Goal: Information Seeking & Learning: Learn about a topic

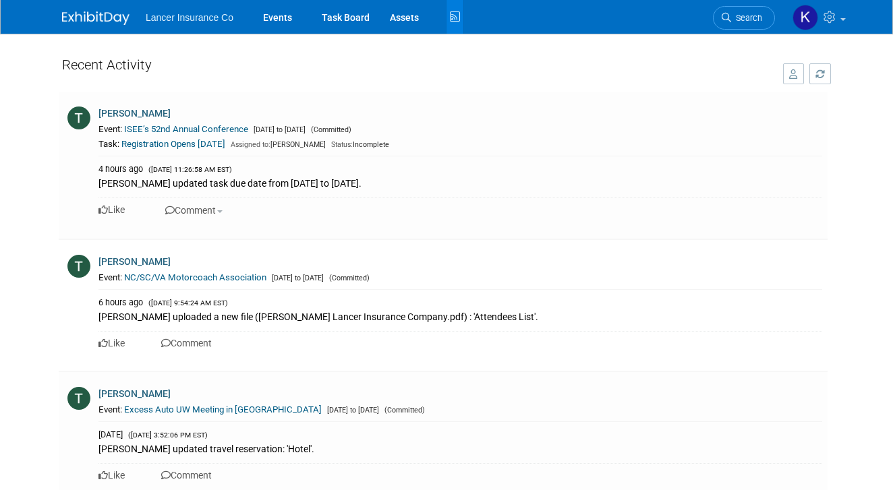
click at [94, 21] on img at bounding box center [95, 17] width 67 height 13
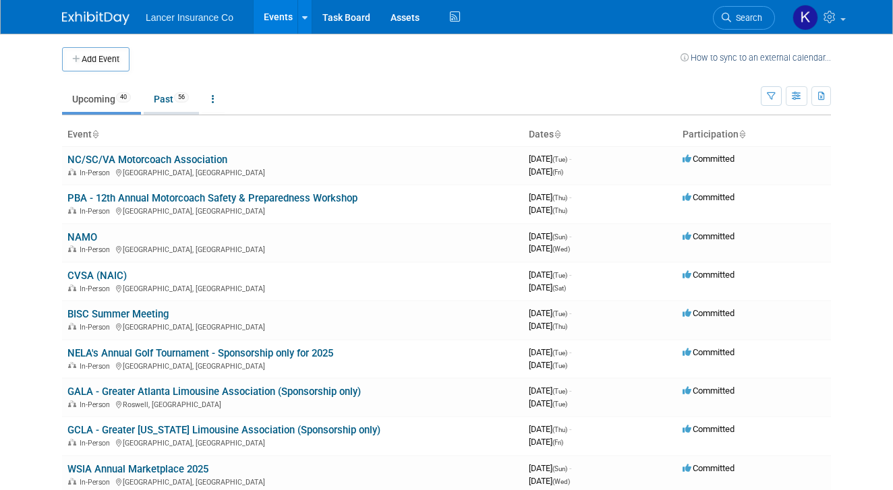
click at [167, 102] on link "Past 56" at bounding box center [171, 99] width 55 height 26
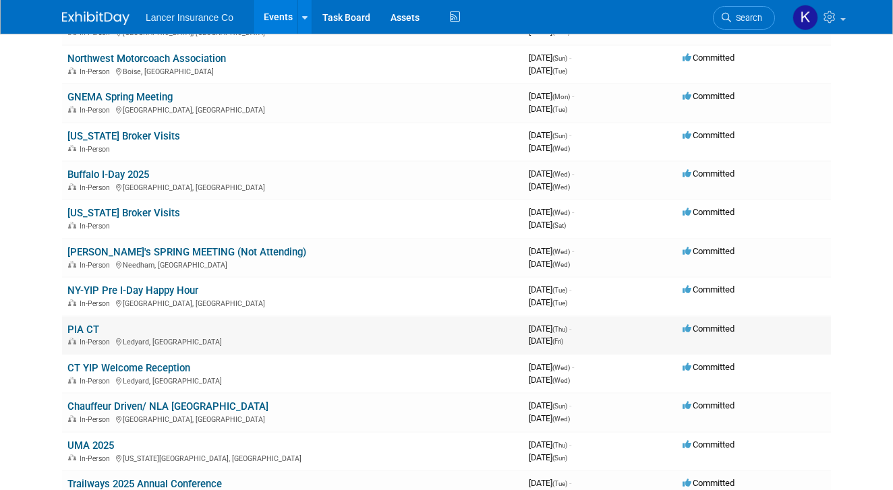
scroll to position [1138, 0]
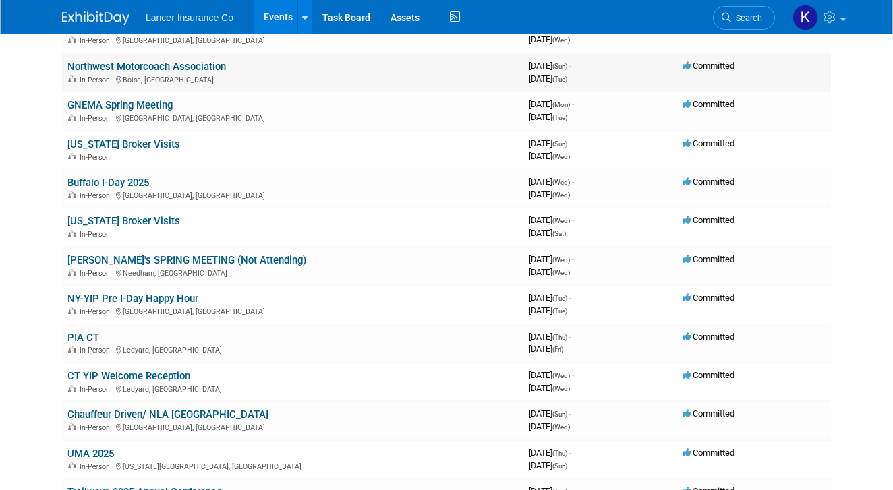
click at [204, 66] on link "Northwest Motorcoach Association" at bounding box center [146, 67] width 159 height 12
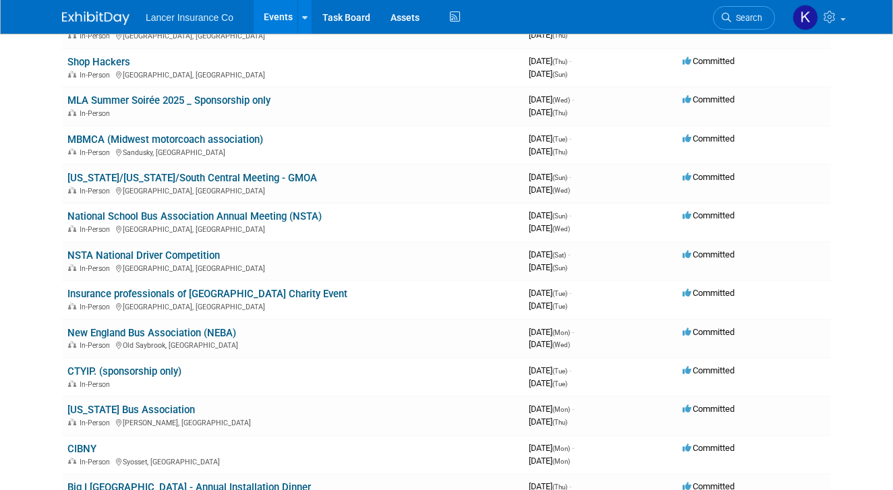
scroll to position [0, 0]
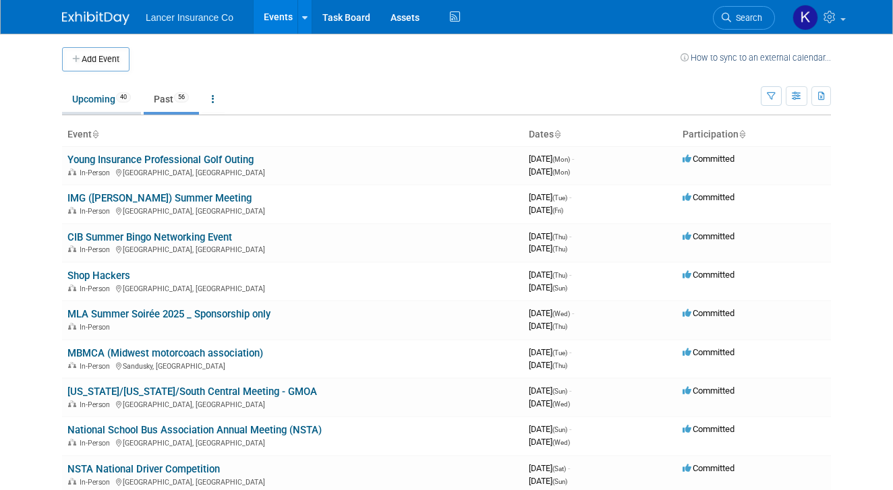
click at [83, 95] on link "Upcoming 40" at bounding box center [101, 99] width 79 height 26
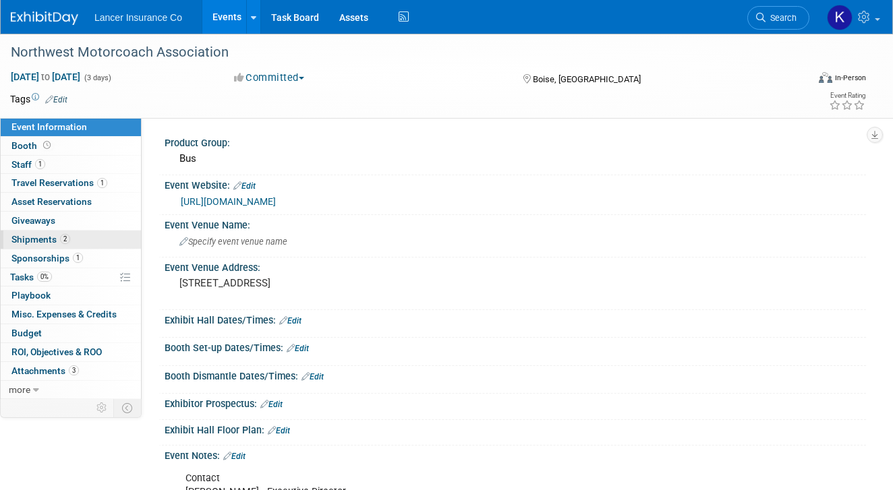
click at [42, 242] on span "Shipments 2" at bounding box center [40, 239] width 59 height 11
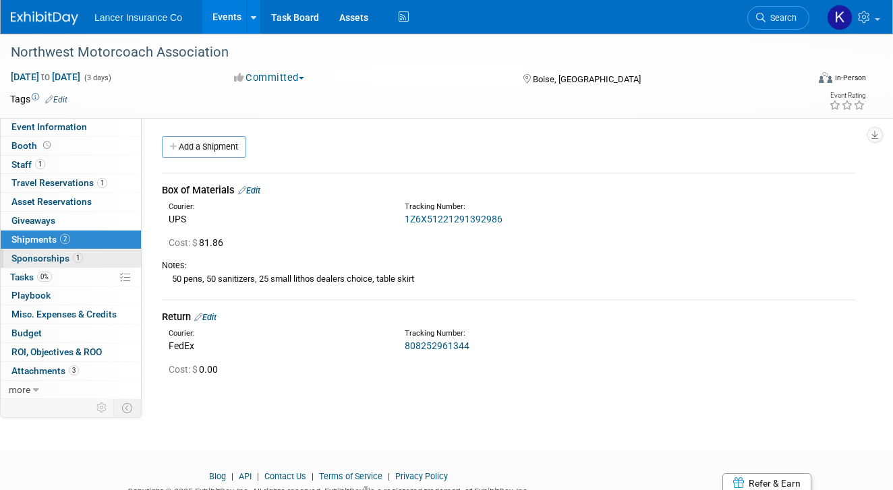
click at [63, 260] on span "Sponsorships 1" at bounding box center [47, 258] width 72 height 11
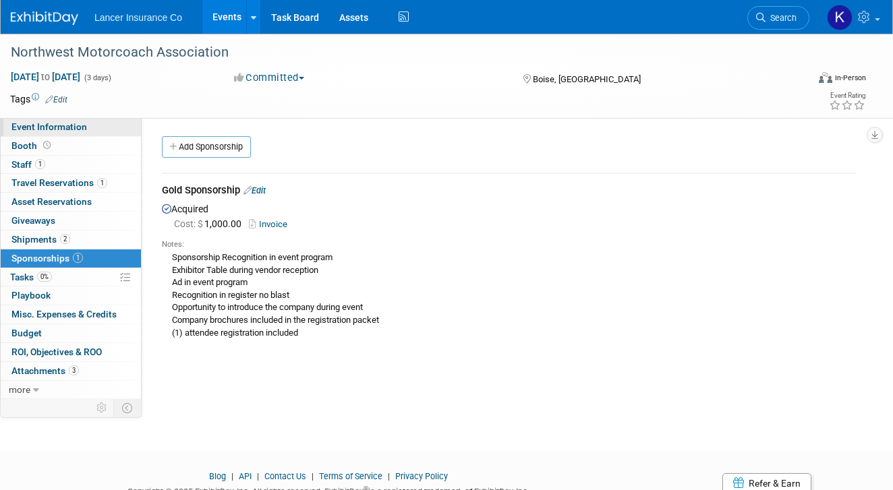
click at [72, 130] on span "Event Information" at bounding box center [49, 126] width 76 height 11
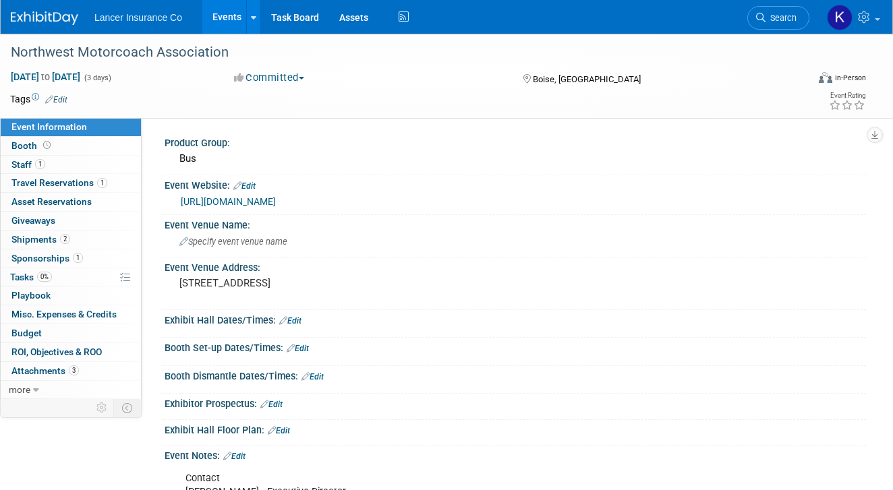
click at [273, 201] on link "https://nwmotorcoach.com/events/" at bounding box center [228, 201] width 95 height 11
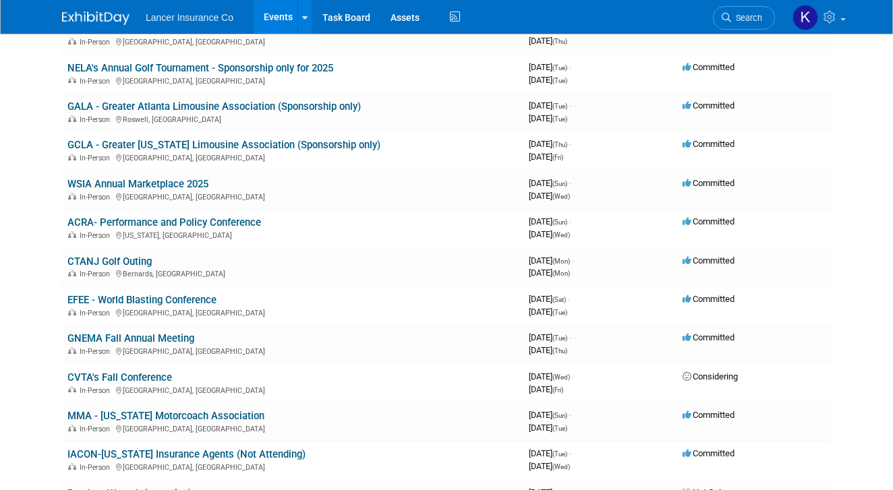
scroll to position [652, 0]
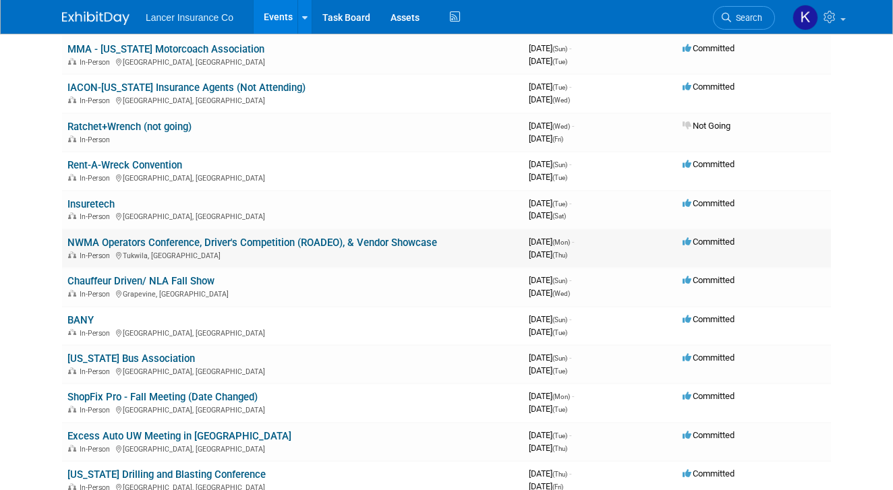
click at [283, 240] on link "NWMA Operators Conference, Driver's Competition (ROADEO), & Vendor Showcase" at bounding box center [252, 243] width 370 height 12
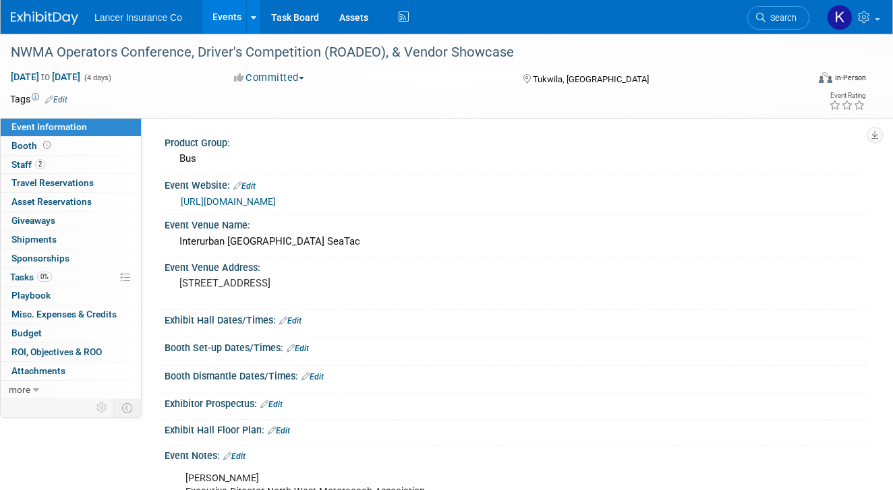
click at [59, 253] on span "Sponsorships 0" at bounding box center [40, 258] width 58 height 11
